Goal: Information Seeking & Learning: Find specific fact

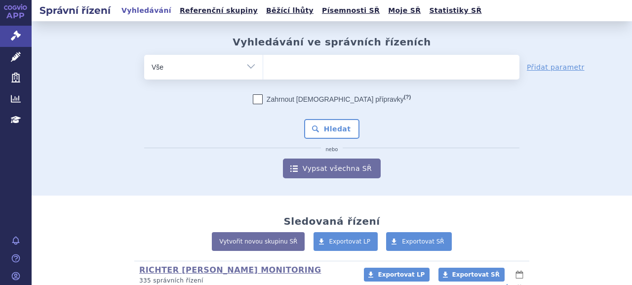
click at [296, 63] on ul at bounding box center [391, 65] width 256 height 21
click at [263, 63] on select at bounding box center [263, 66] width 0 height 25
type input "ev"
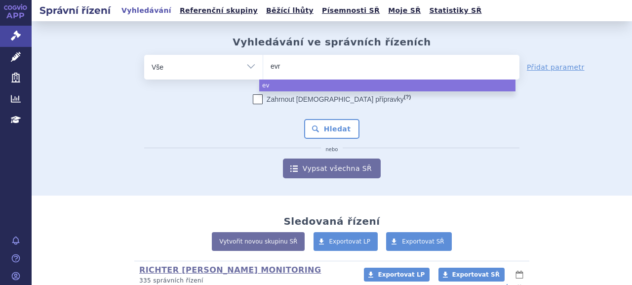
type input "evry"
type input "evrys"
type input "[MEDICAL_DATA]"
select select "[MEDICAL_DATA]"
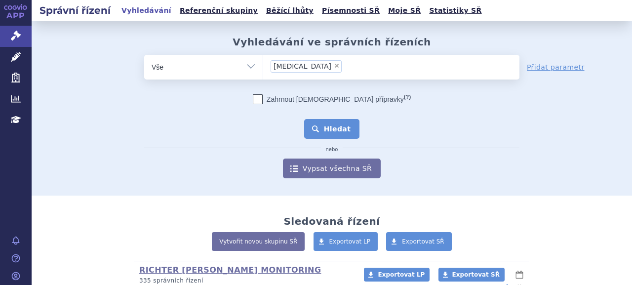
drag, startPoint x: 330, startPoint y: 131, endPoint x: 323, endPoint y: 132, distance: 8.0
click at [329, 131] on button "Hledat" at bounding box center [332, 129] width 56 height 20
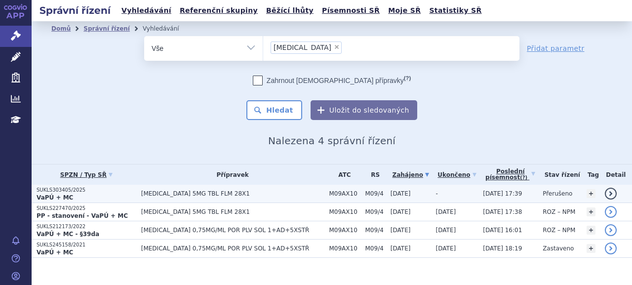
click at [80, 188] on p "SUKLS303405/2025" at bounding box center [87, 190] width 100 height 7
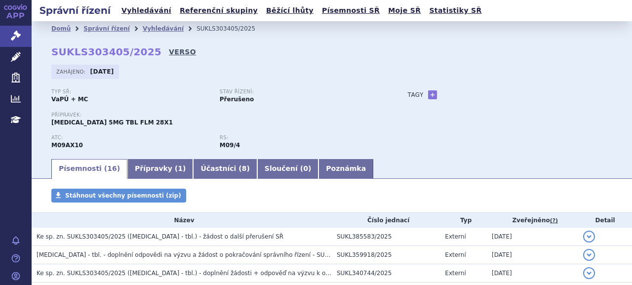
click at [169, 51] on link "VERSO" at bounding box center [182, 52] width 27 height 10
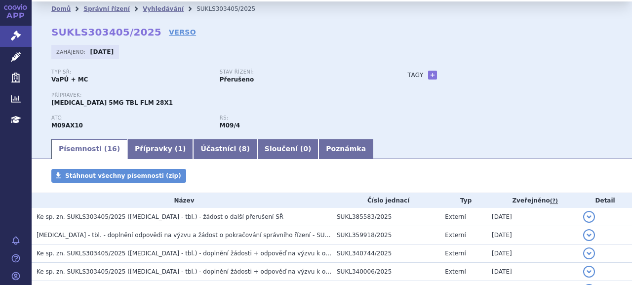
scroll to position [49, 0]
